Goal: Information Seeking & Learning: Find specific fact

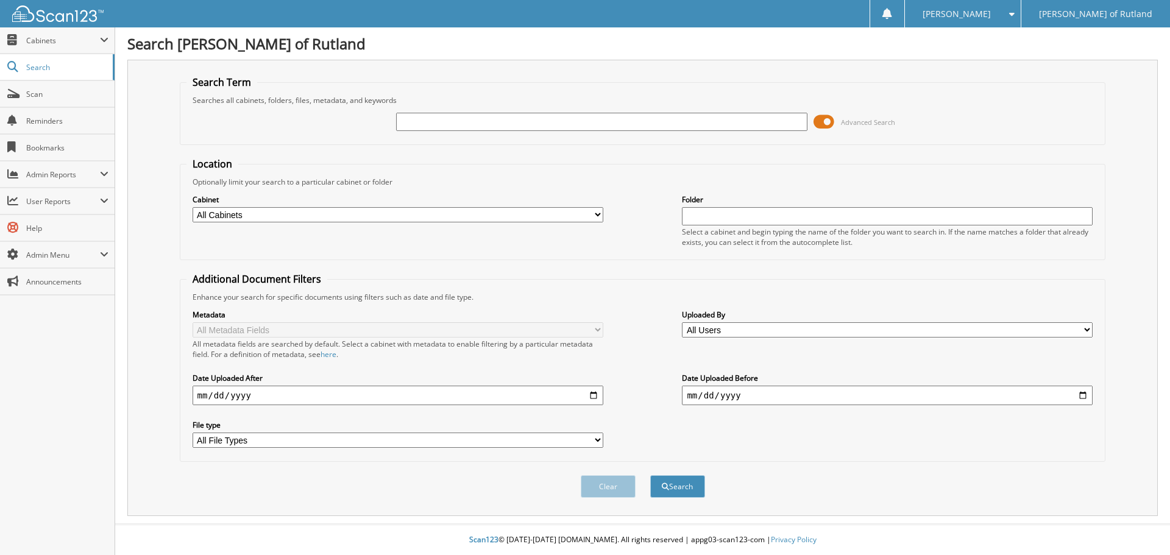
click at [438, 125] on input "text" at bounding box center [601, 122] width 411 height 18
type input "RS250461"
click at [650, 475] on button "Search" at bounding box center [677, 486] width 55 height 23
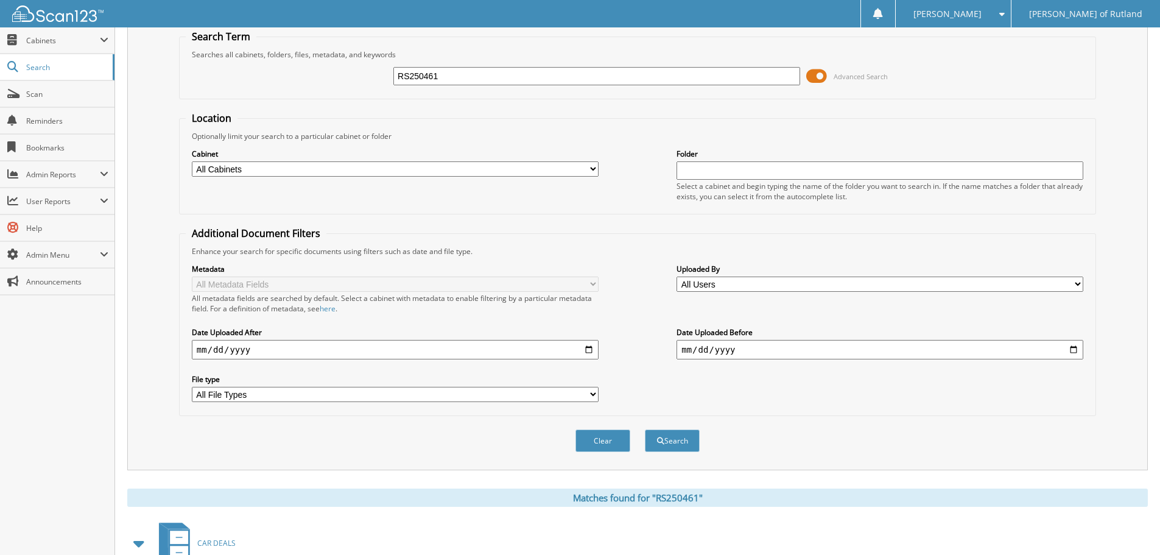
scroll to position [244, 0]
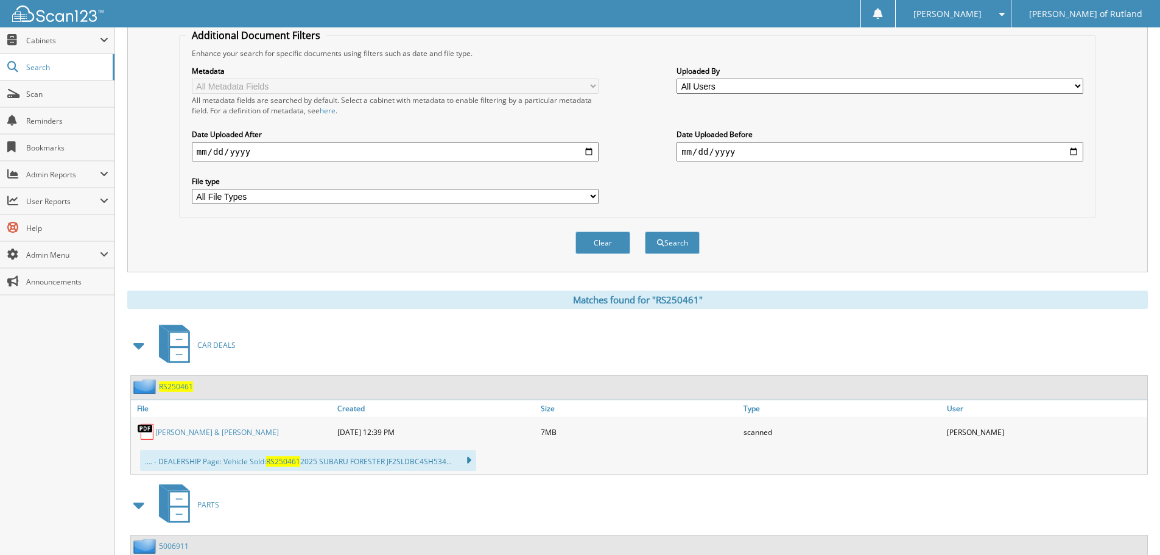
click at [188, 431] on link "[PERSON_NAME] & [PERSON_NAME]" at bounding box center [217, 432] width 124 height 10
